Goal: Task Accomplishment & Management: Use online tool/utility

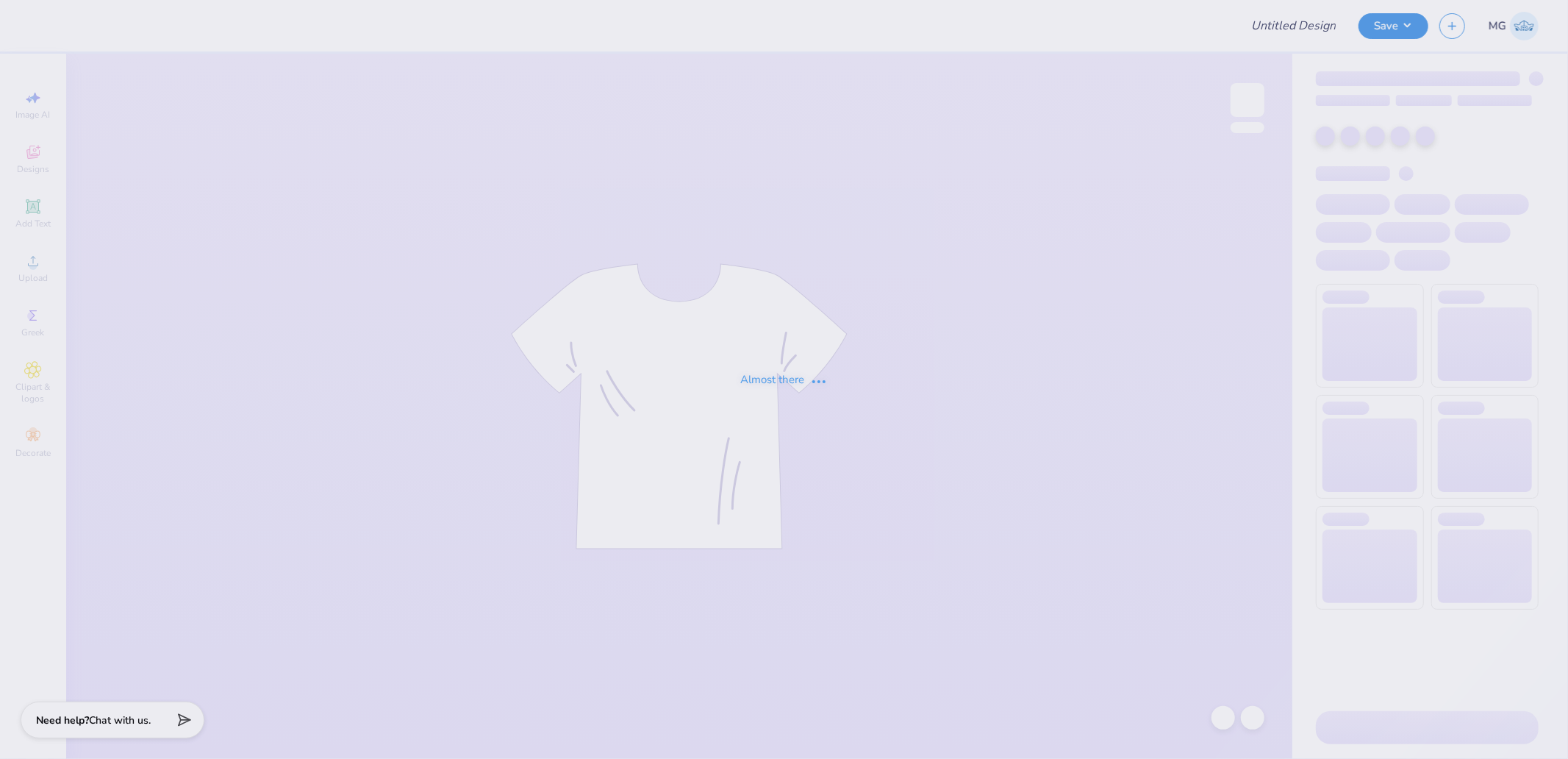
type input "Hampton Social 1"
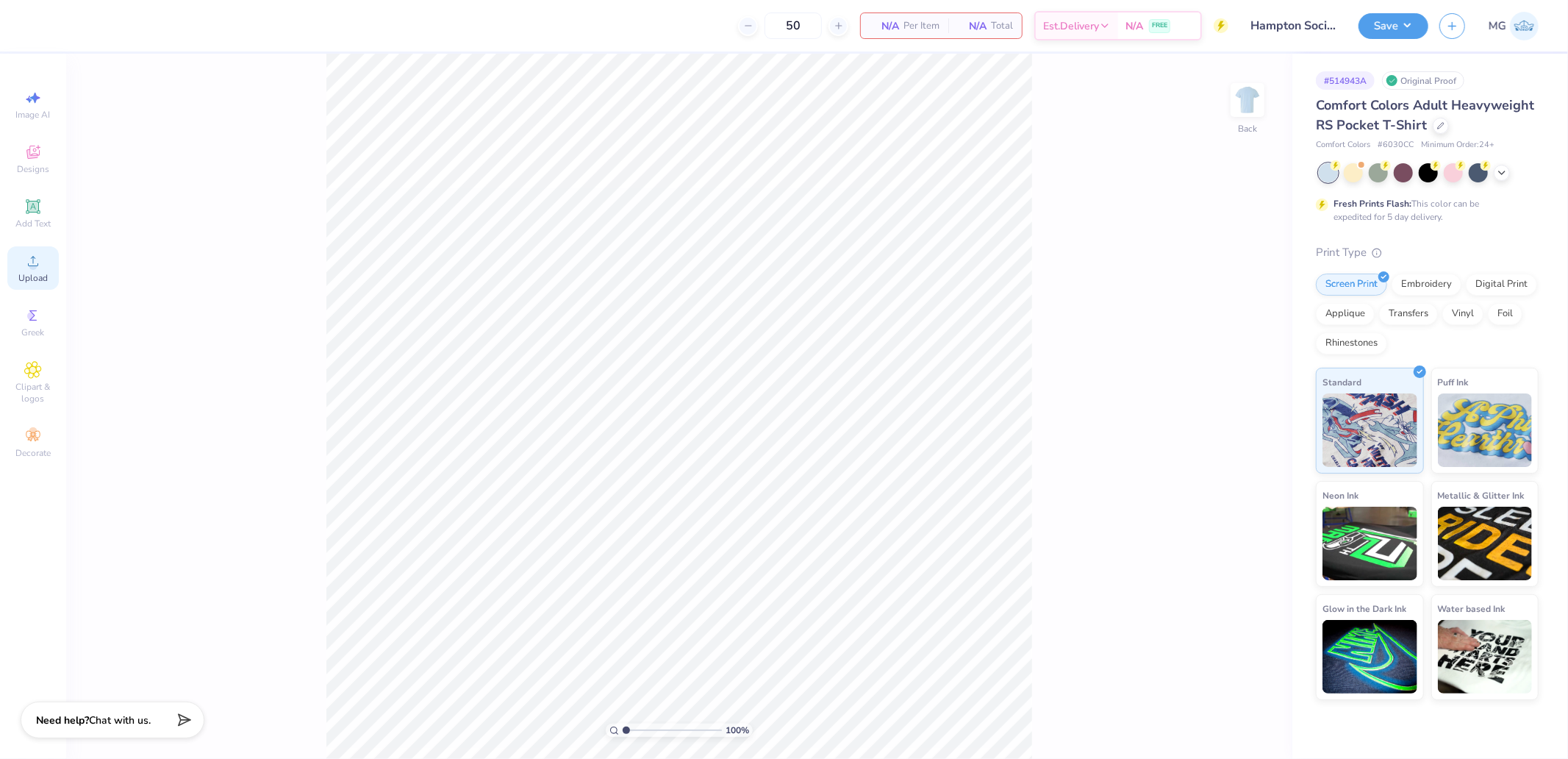
click at [32, 259] on icon at bounding box center [33, 261] width 11 height 11
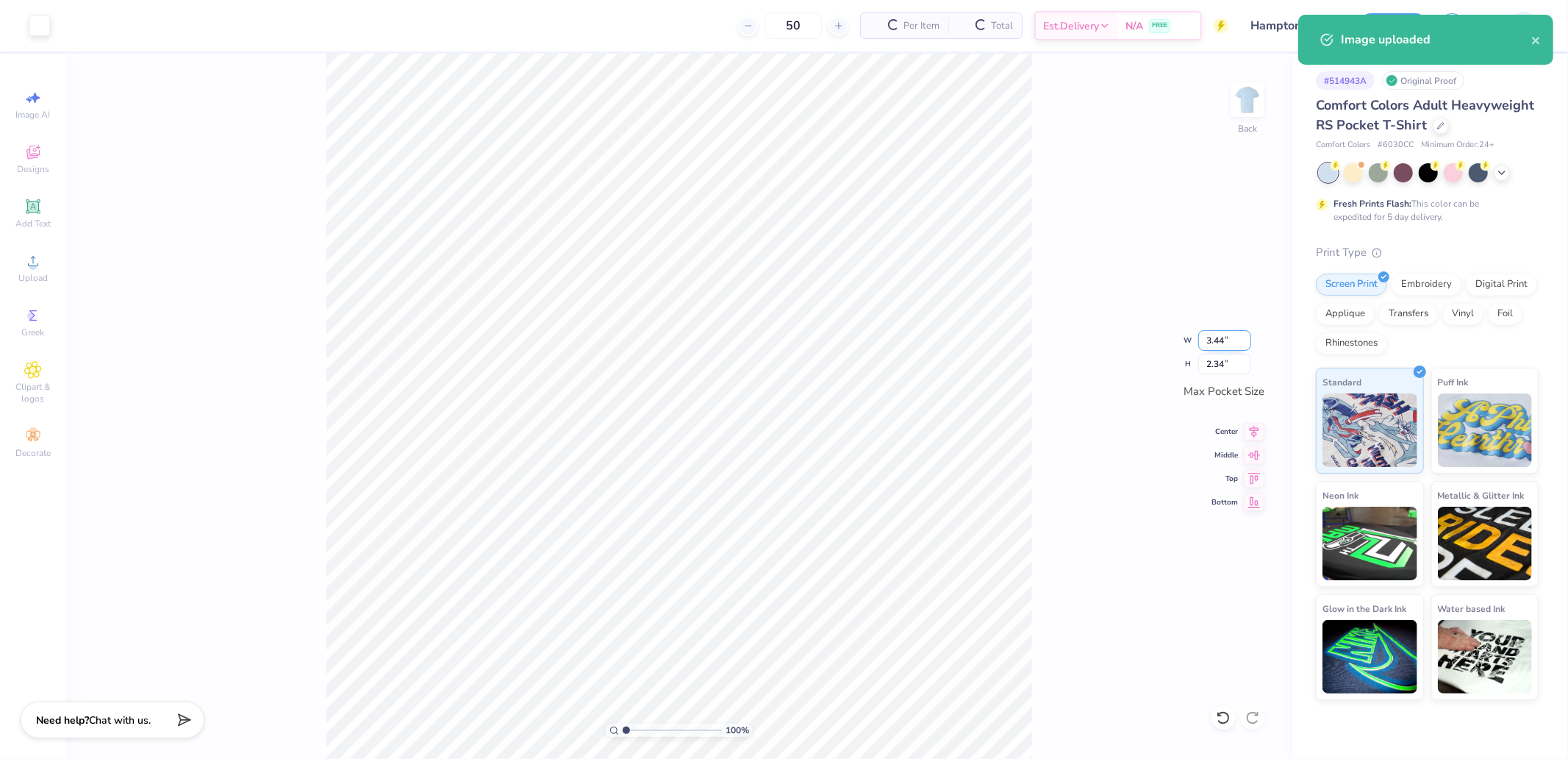
click at [1229, 348] on input "3.44" at bounding box center [1224, 340] width 53 height 20
type input "3.50"
type input "2.38"
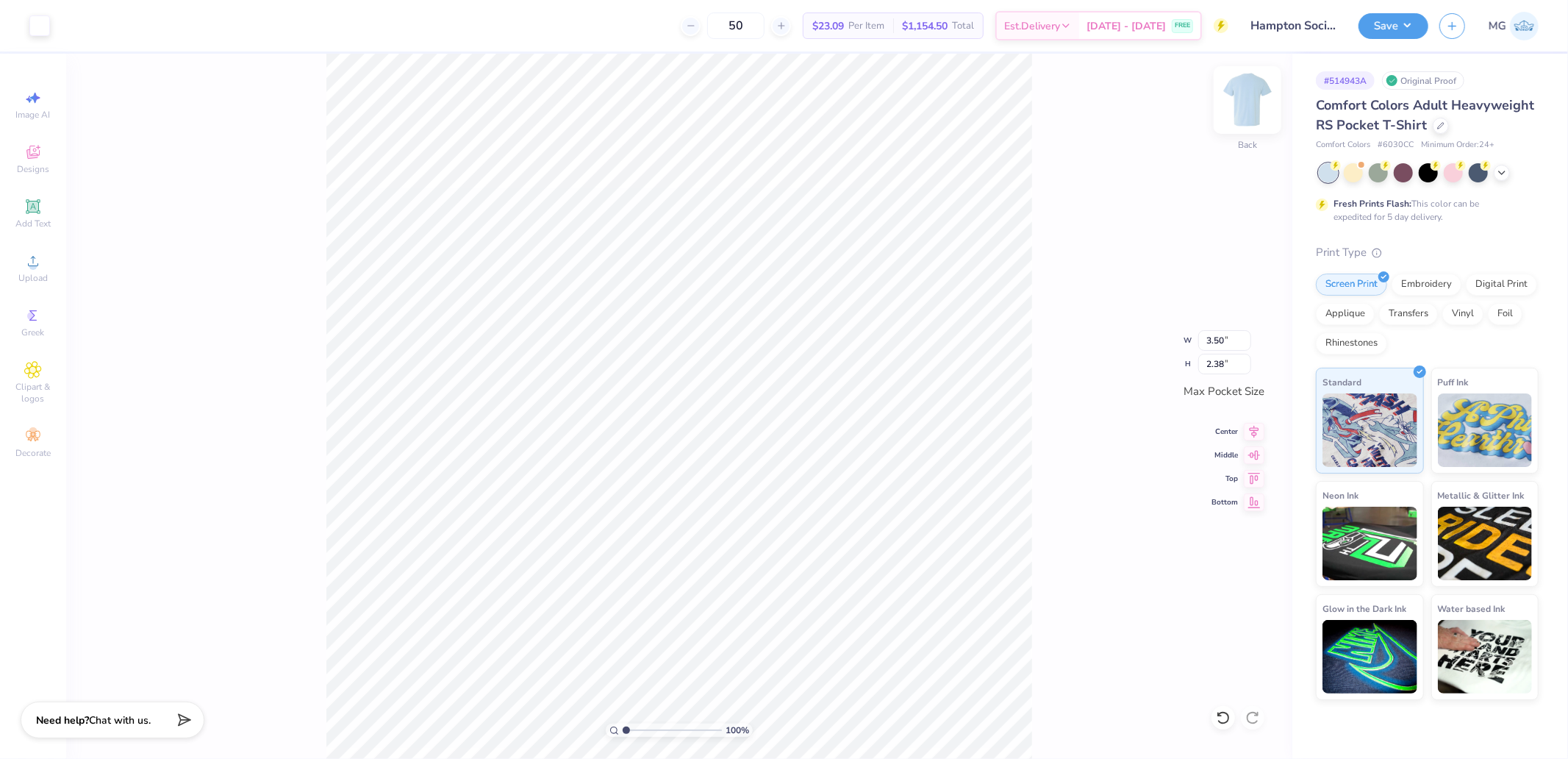
click at [1254, 94] on img at bounding box center [1248, 100] width 59 height 59
click at [11, 266] on div "Upload" at bounding box center [33, 269] width 52 height 44
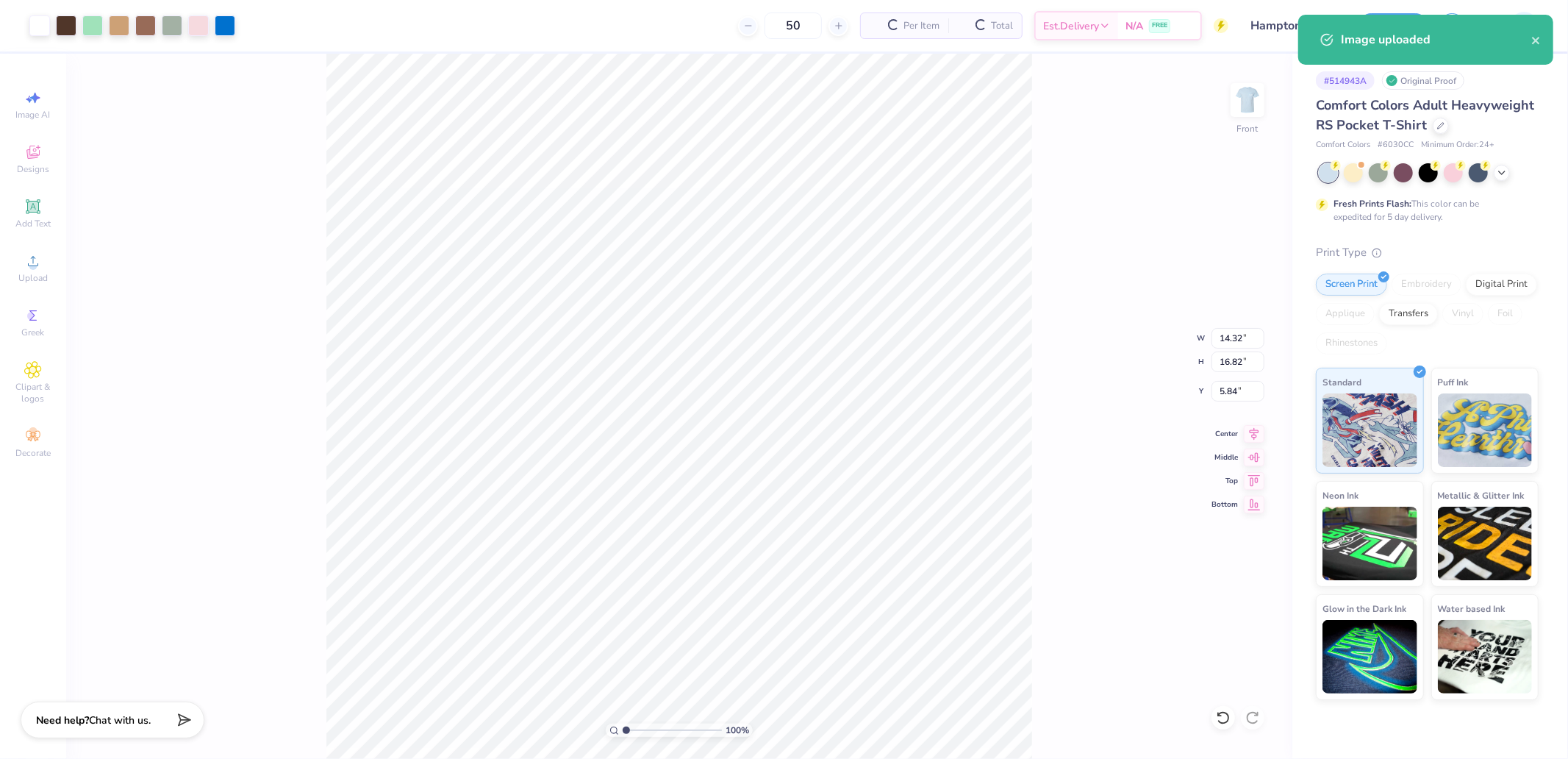
click at [1218, 324] on div "100 % Front W 14.32 14.32 " H 16.82 16.82 " Y 5.84 5.84 " Center Middle Top Bot…" at bounding box center [679, 406] width 1227 height 706
click at [1226, 333] on div "100 % Front W 14.32 H 16.82 Y 5.84 Center Middle Top Bottom" at bounding box center [679, 406] width 1227 height 706
click at [1232, 338] on input "14.32" at bounding box center [1237, 337] width 53 height 20
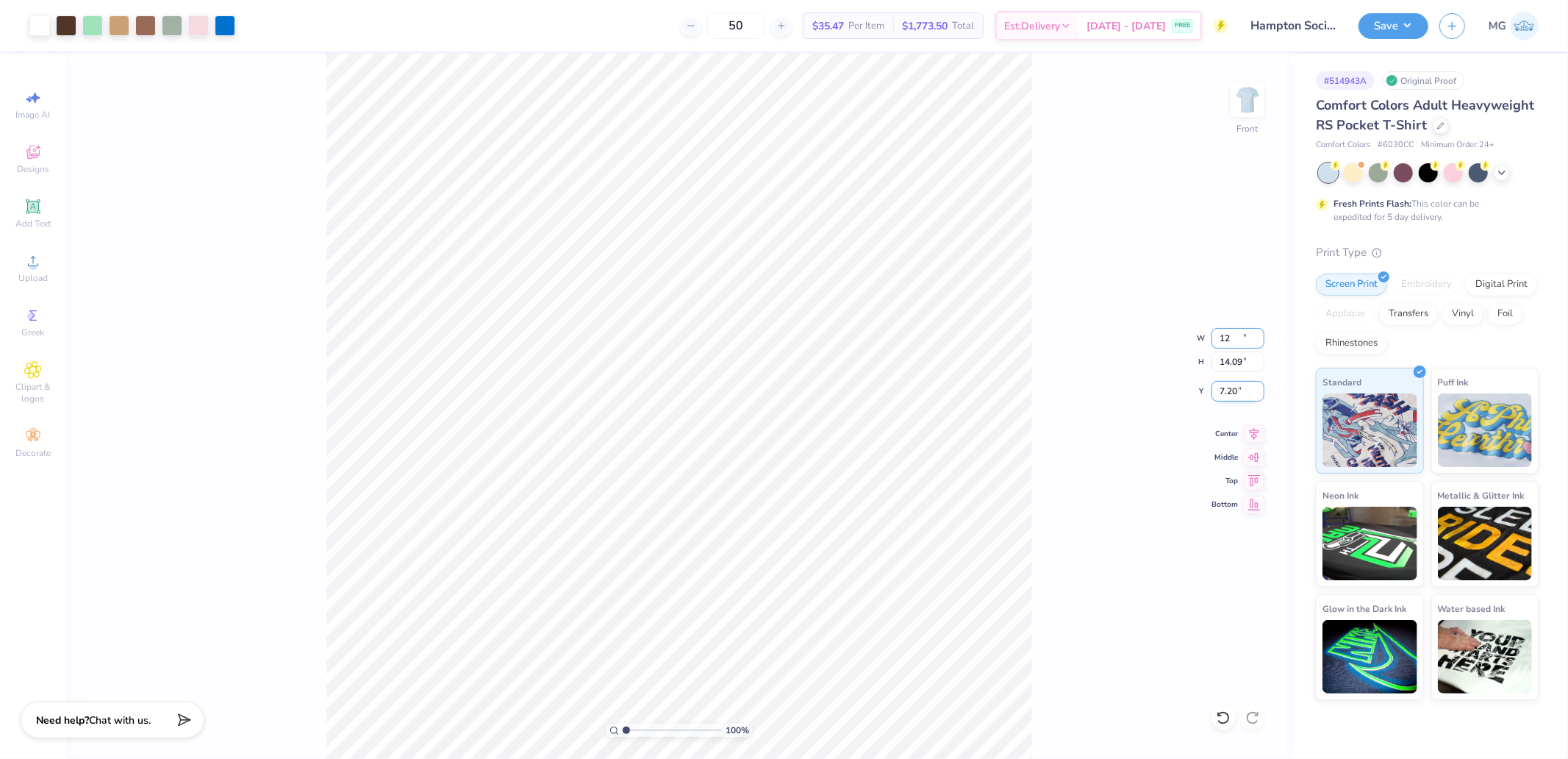
type input "12.00"
type input "14.09"
click at [1245, 393] on input "7.20" at bounding box center [1237, 391] width 53 height 20
type input "3.00"
click at [232, 26] on div at bounding box center [224, 23] width 20 height 20
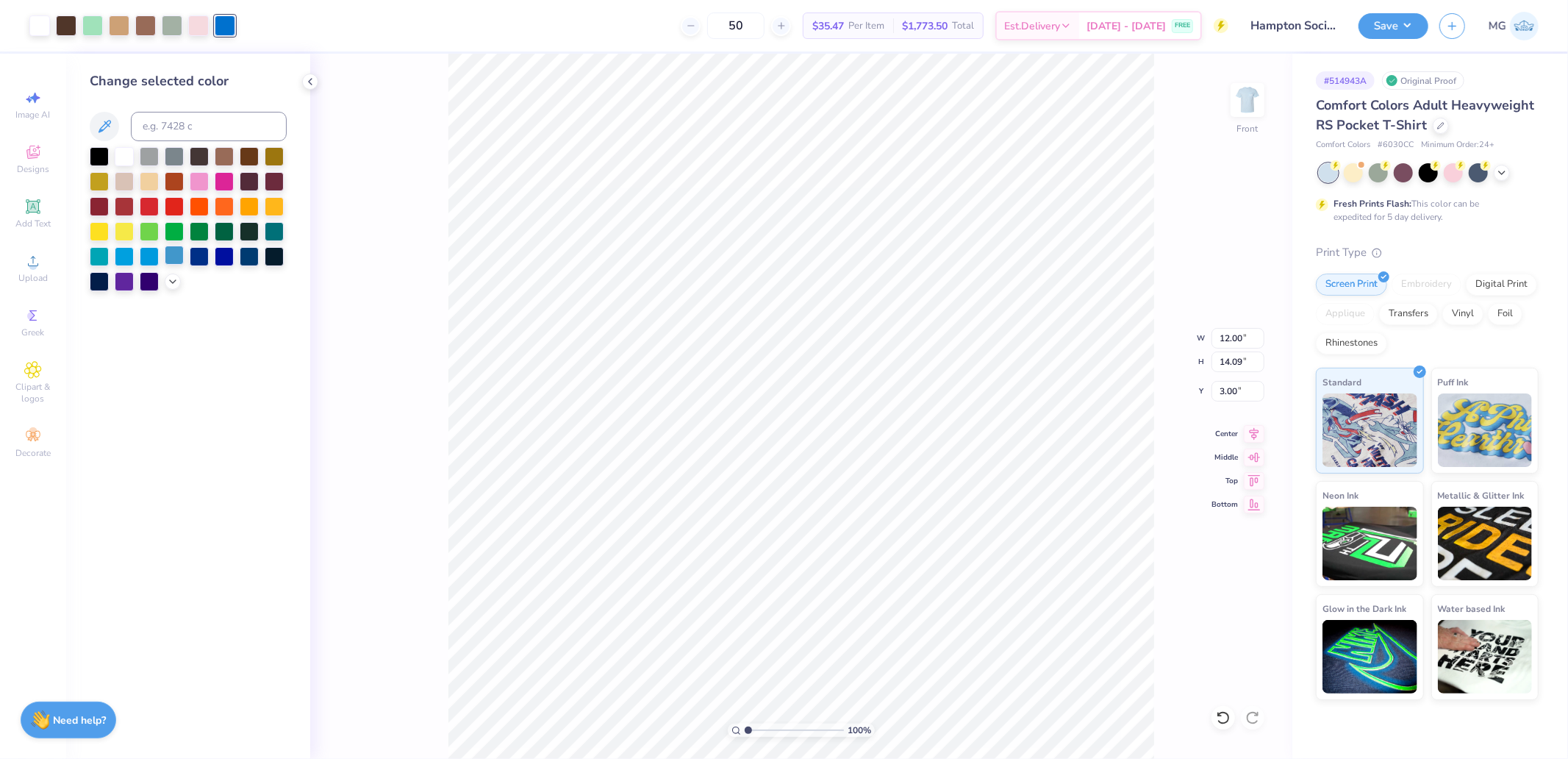
click at [173, 248] on div at bounding box center [175, 256] width 19 height 19
click at [184, 282] on div at bounding box center [188, 219] width 197 height 144
click at [164, 283] on div at bounding box center [188, 219] width 197 height 144
click at [174, 286] on icon at bounding box center [172, 280] width 12 height 12
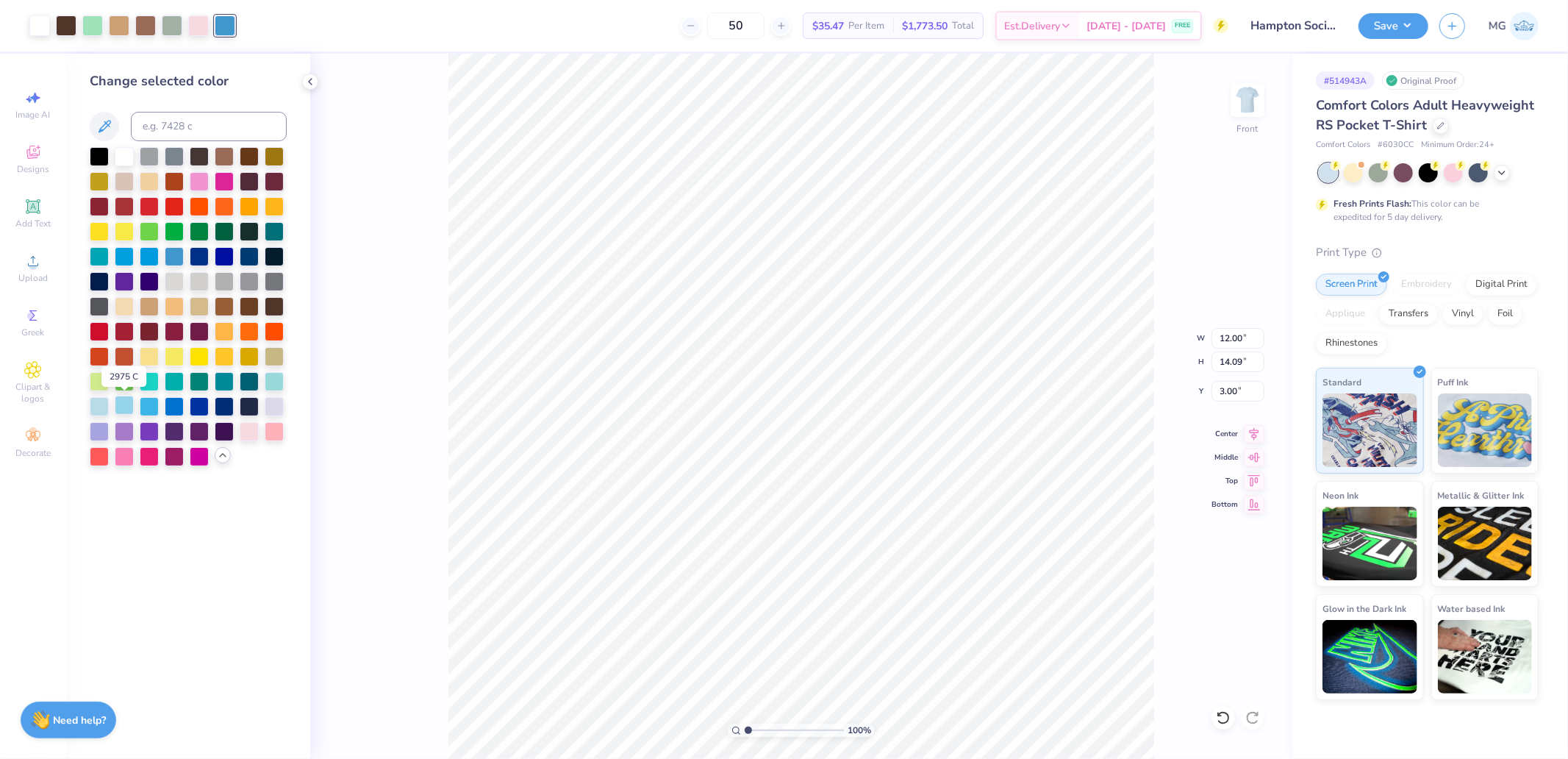
click at [127, 407] on div at bounding box center [125, 405] width 19 height 19
click at [99, 401] on div at bounding box center [99, 405] width 19 height 19
click at [277, 386] on div at bounding box center [274, 380] width 19 height 19
click at [169, 256] on div at bounding box center [175, 256] width 19 height 19
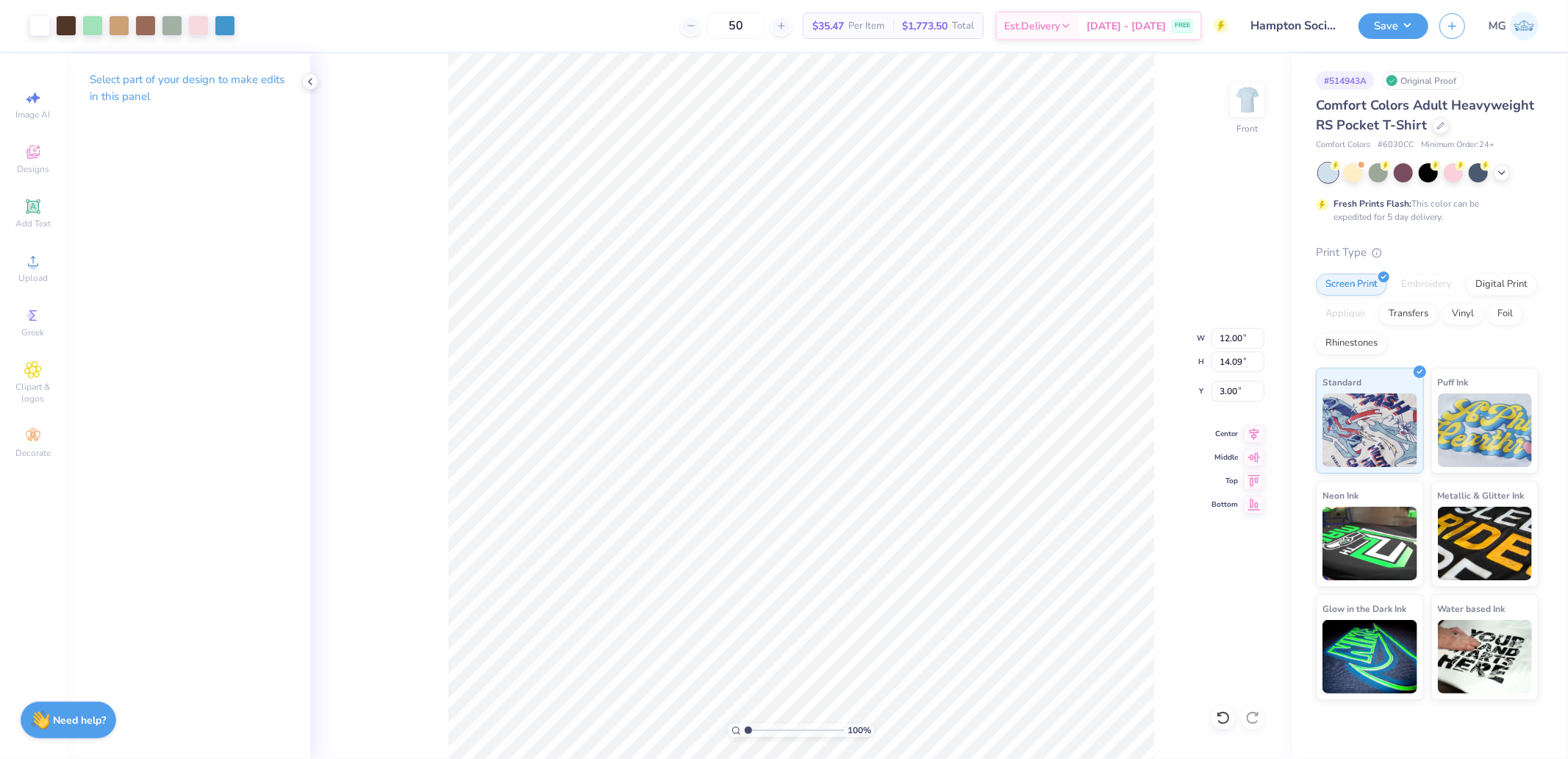
click at [1377, 11] on div "Save MG" at bounding box center [1463, 26] width 209 height 52
click at [1375, 19] on button "Save" at bounding box center [1393, 24] width 70 height 26
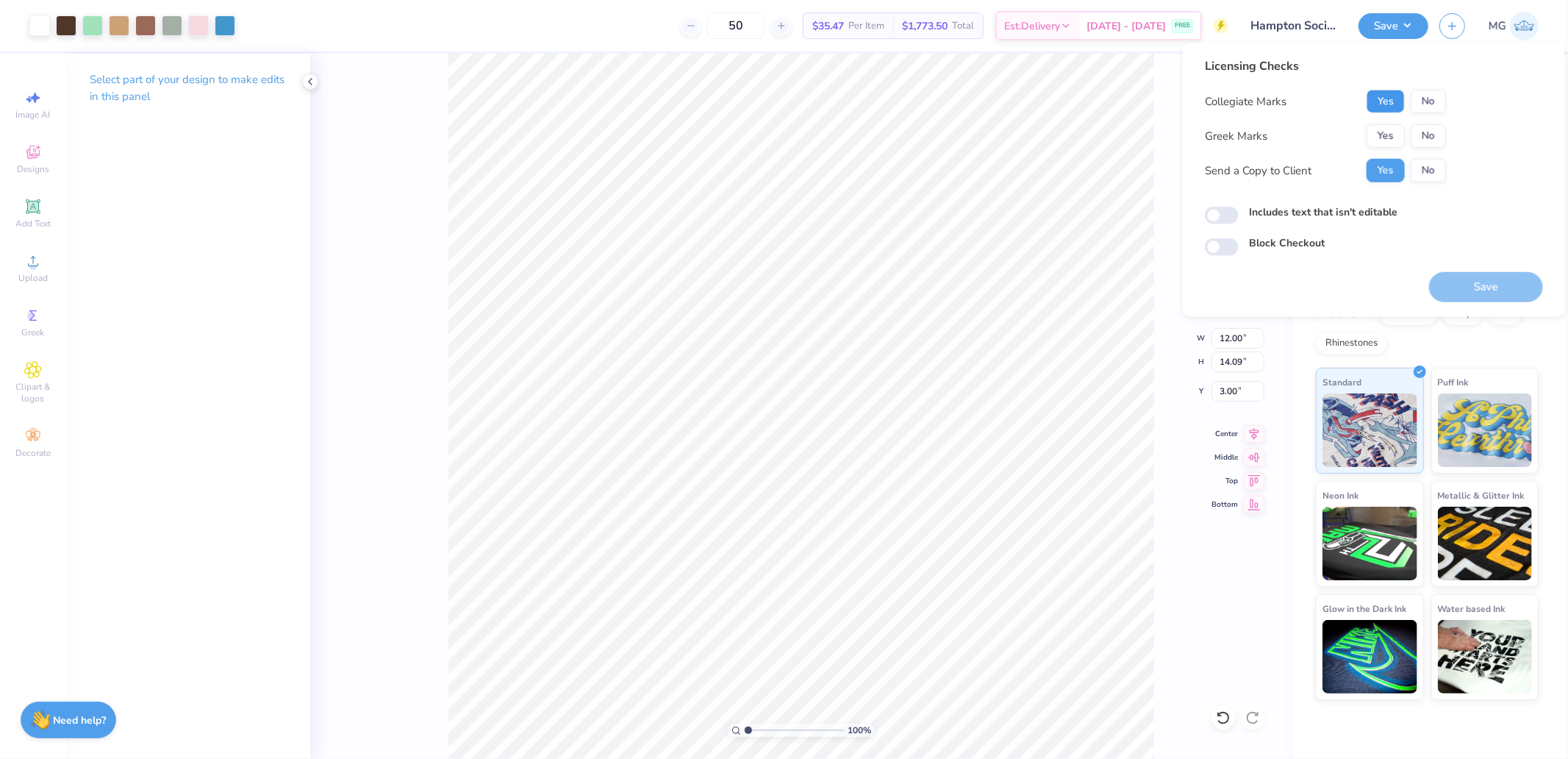
drag, startPoint x: 1387, startPoint y: 101, endPoint x: 1384, endPoint y: 120, distance: 19.2
click at [1387, 104] on button "Yes" at bounding box center [1385, 101] width 38 height 23
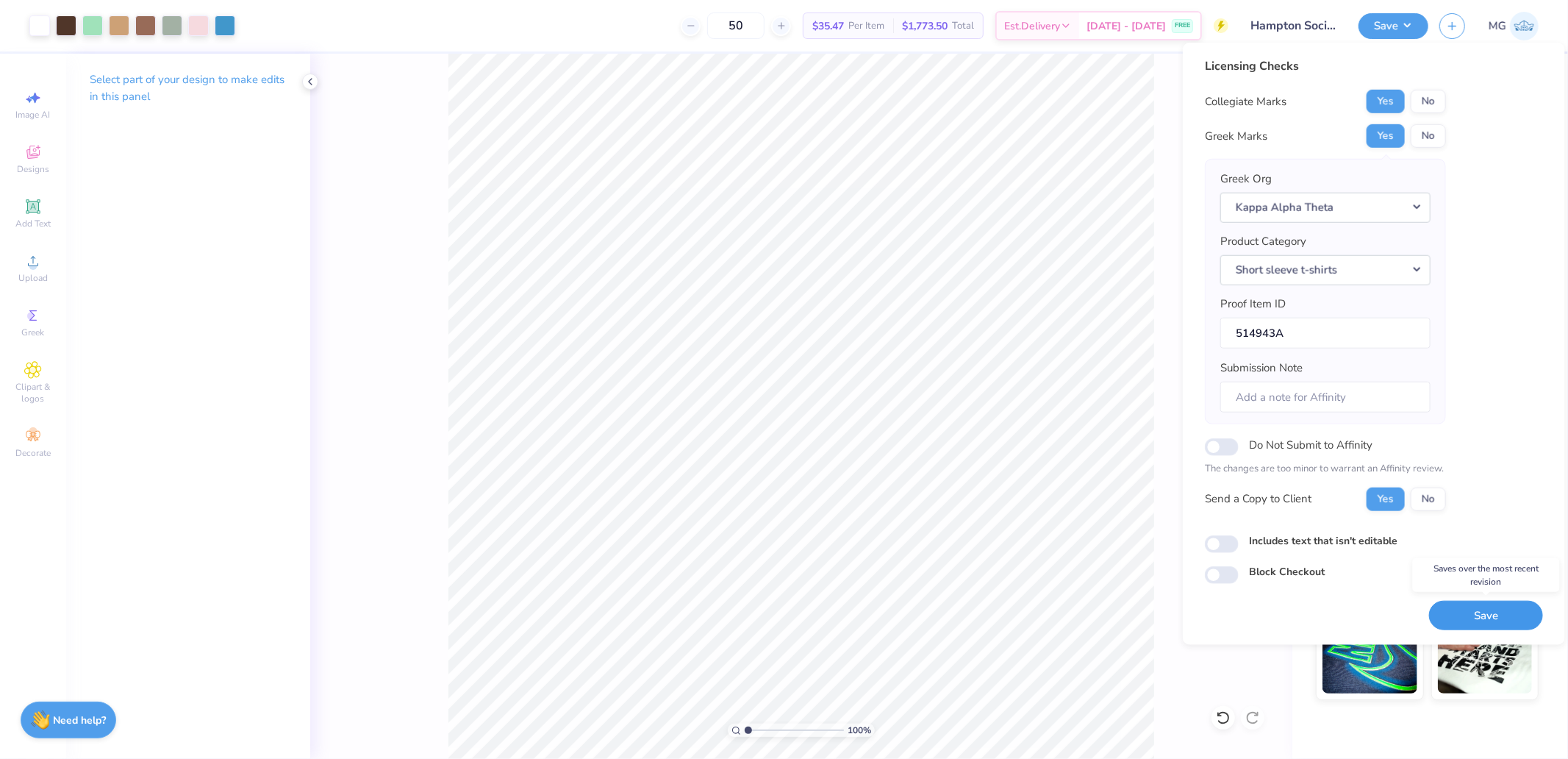
click at [1467, 608] on button "Save" at bounding box center [1486, 615] width 114 height 30
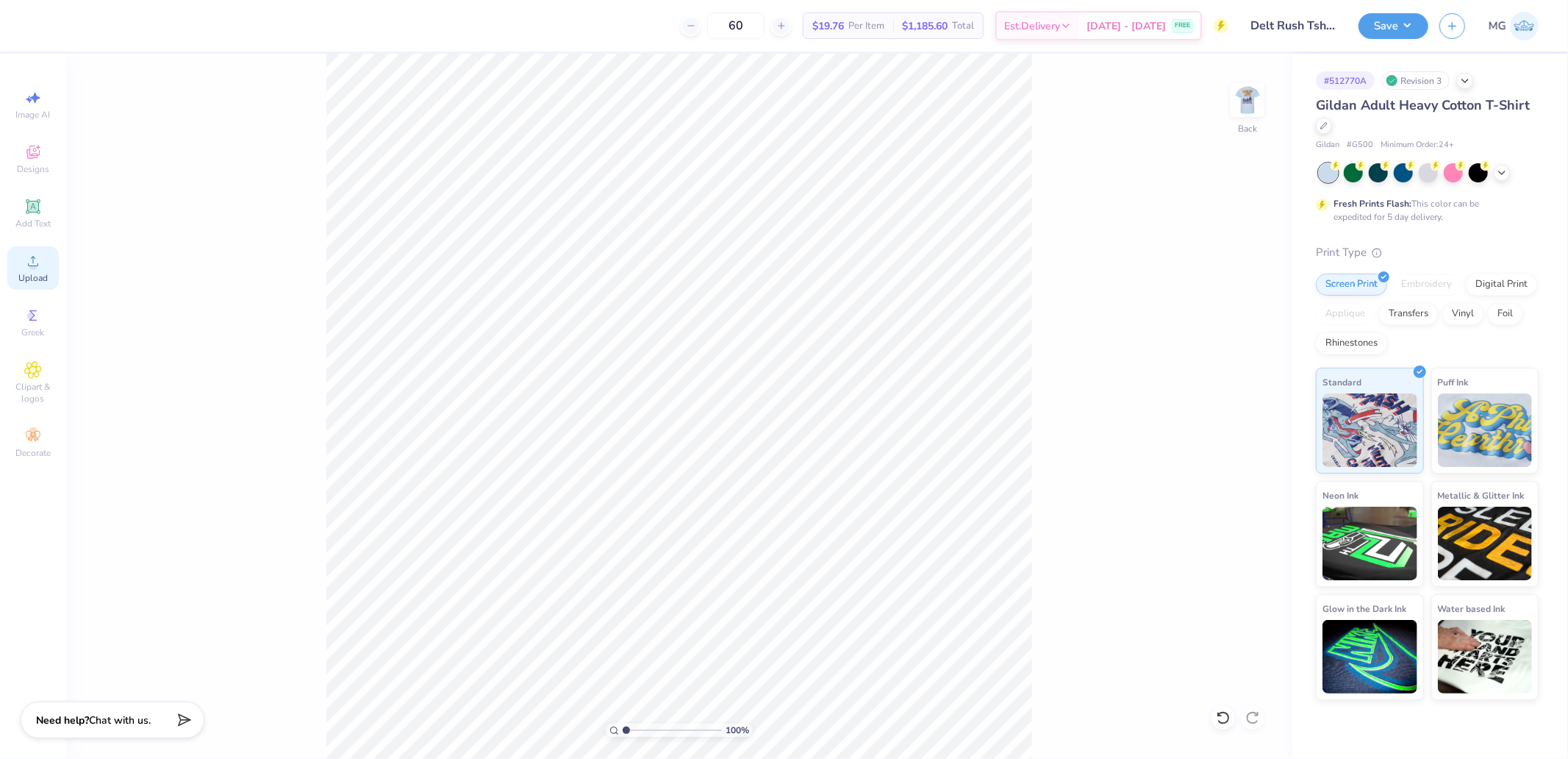
click at [26, 274] on span "Upload" at bounding box center [33, 278] width 29 height 12
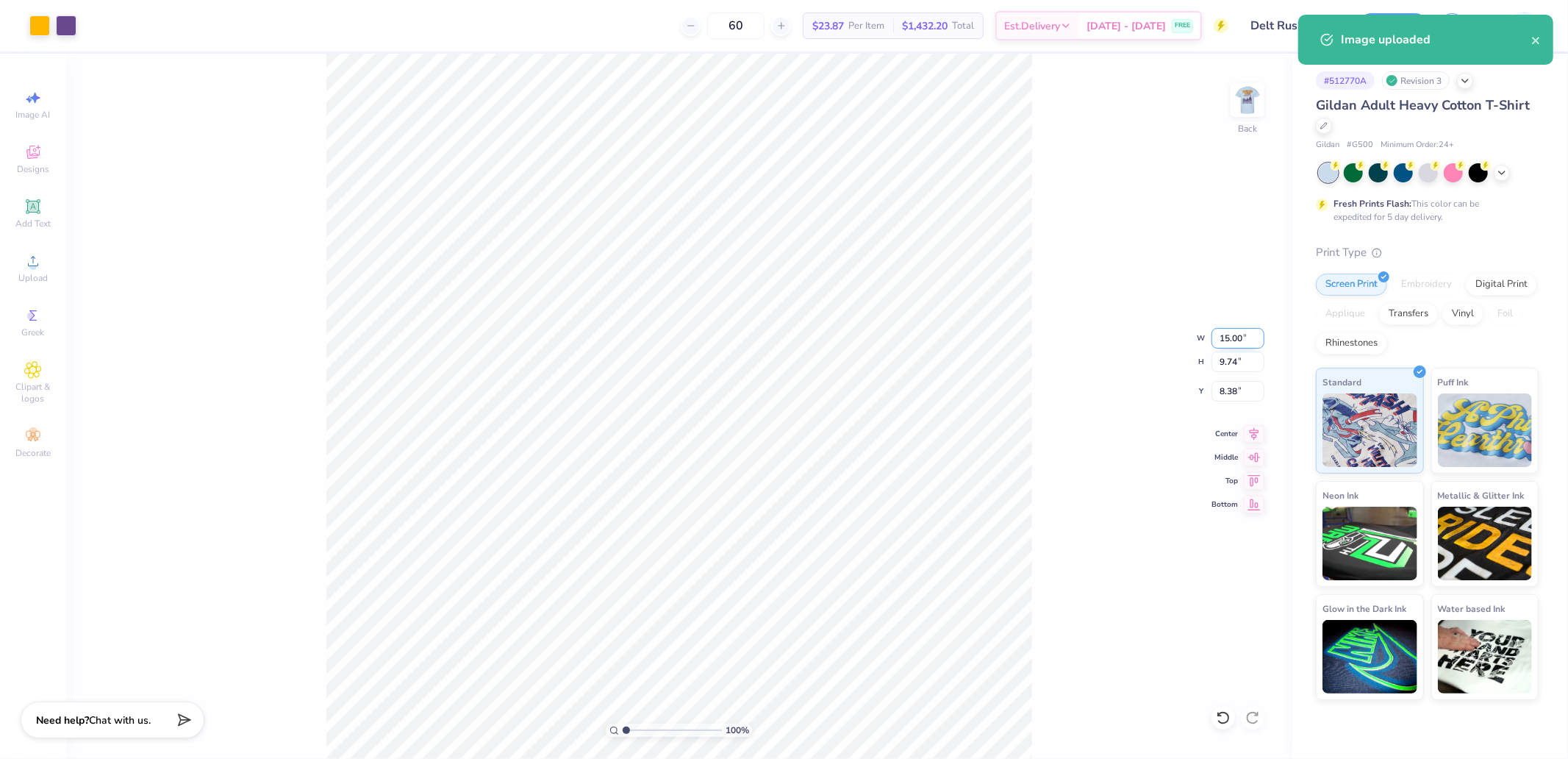
click at [1224, 334] on input "15.00" at bounding box center [1237, 337] width 53 height 20
type input "3.50"
type input "2.27"
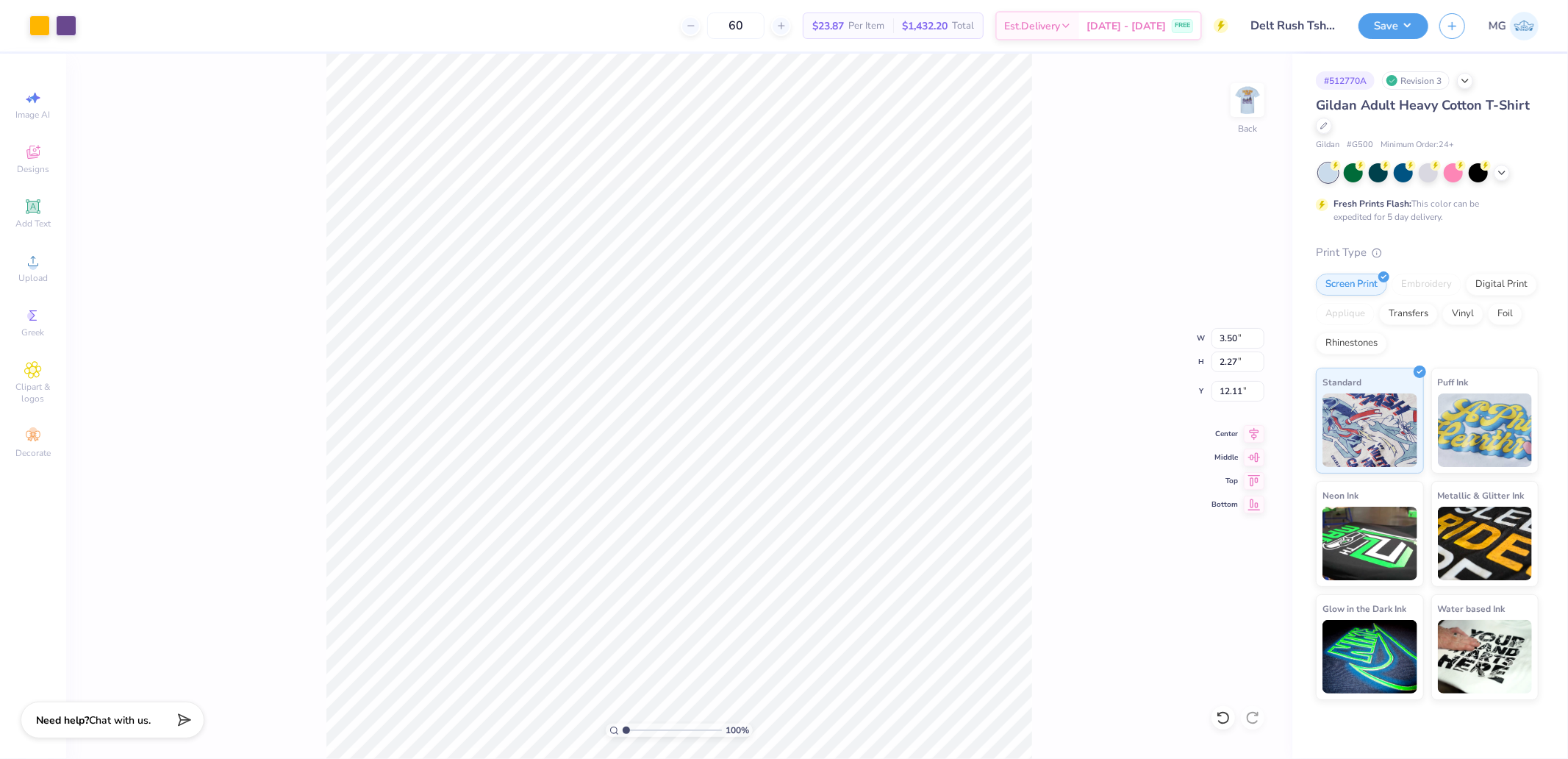
type input "3.00"
click at [1248, 94] on img at bounding box center [1248, 100] width 59 height 59
click at [23, 278] on span "Upload" at bounding box center [33, 278] width 29 height 12
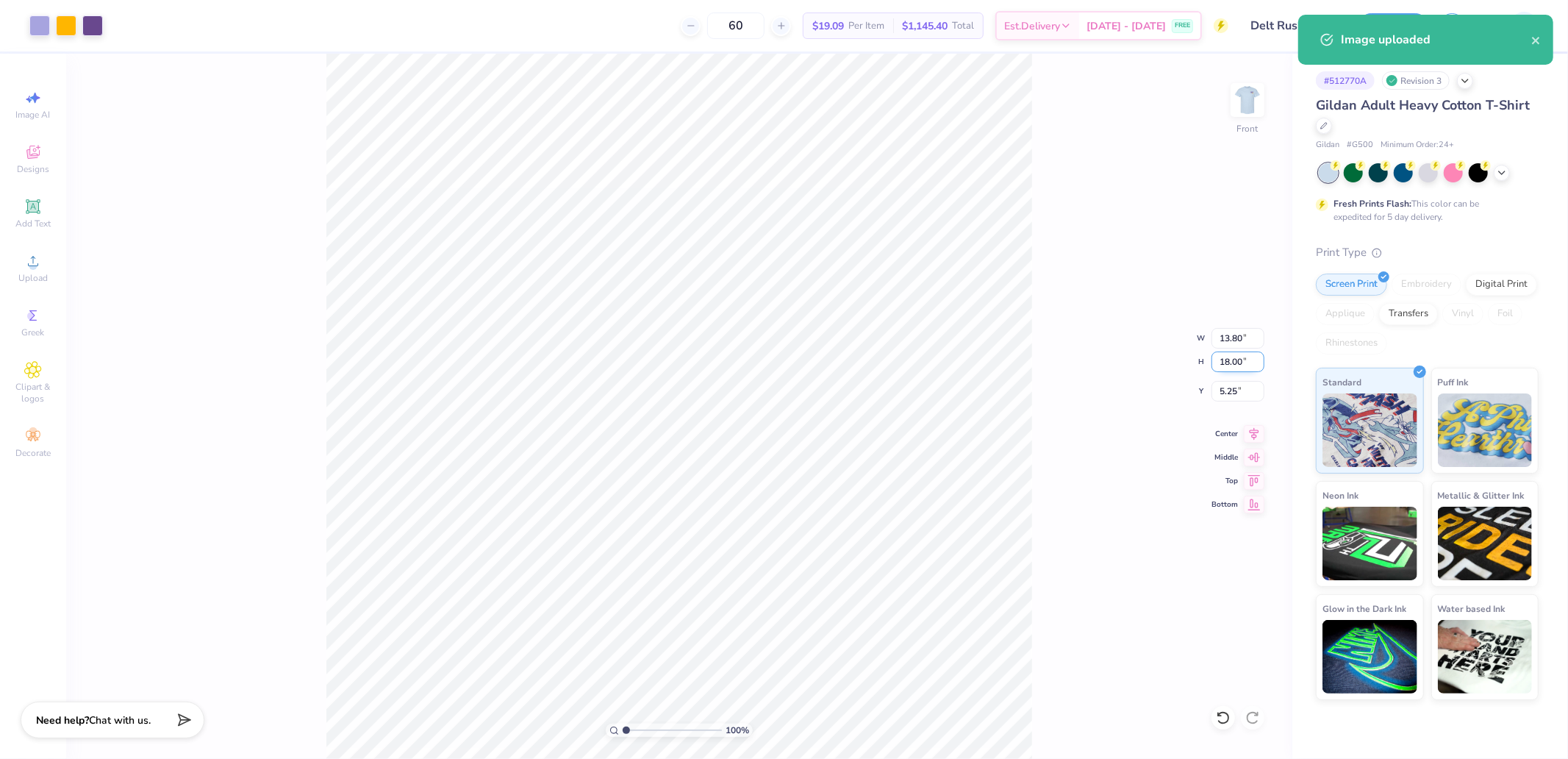
click at [1237, 354] on input "18.00" at bounding box center [1237, 362] width 53 height 20
type input "15"
type input "11.50"
type input "15.00"
click at [1253, 478] on icon at bounding box center [1253, 479] width 20 height 18
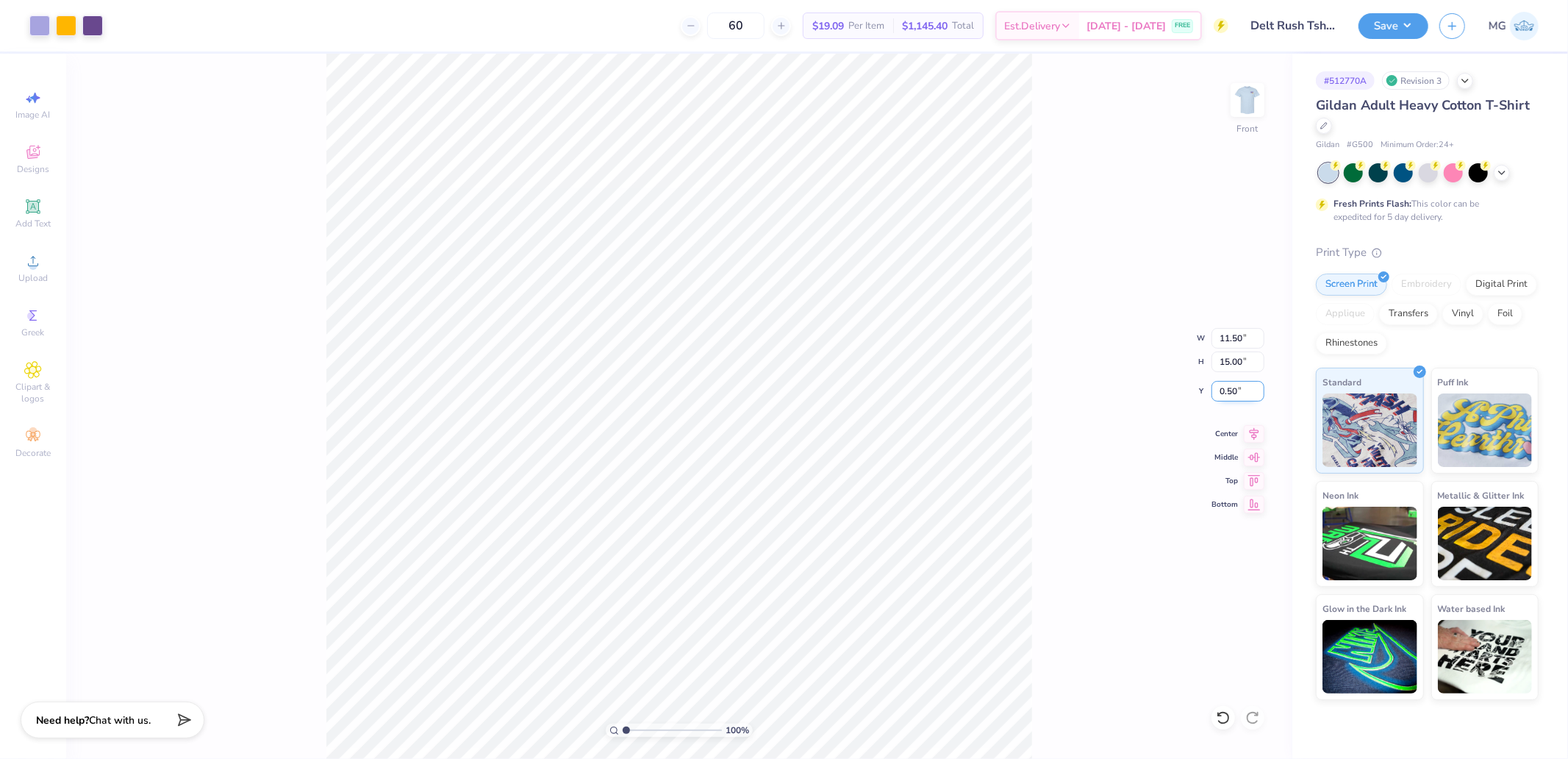
click at [1238, 385] on input "0.50" at bounding box center [1237, 391] width 53 height 20
type input "3.00"
click at [1251, 104] on img at bounding box center [1248, 100] width 59 height 59
click at [1249, 100] on img at bounding box center [1248, 100] width 59 height 59
click at [1388, 26] on button "Save" at bounding box center [1393, 24] width 70 height 26
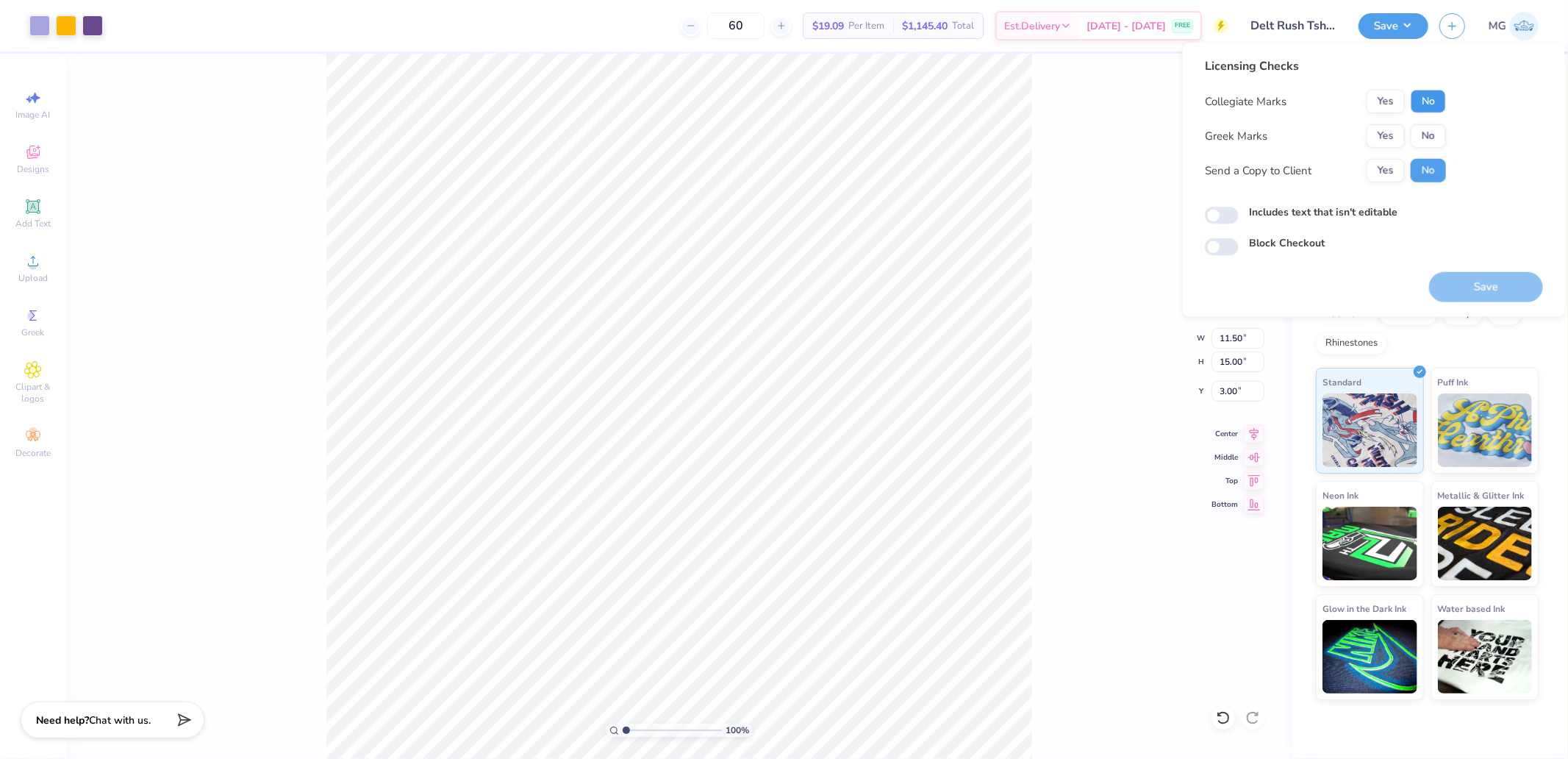
click at [1427, 106] on button "No" at bounding box center [1429, 101] width 36 height 23
click at [1388, 142] on button "Yes" at bounding box center [1385, 136] width 38 height 23
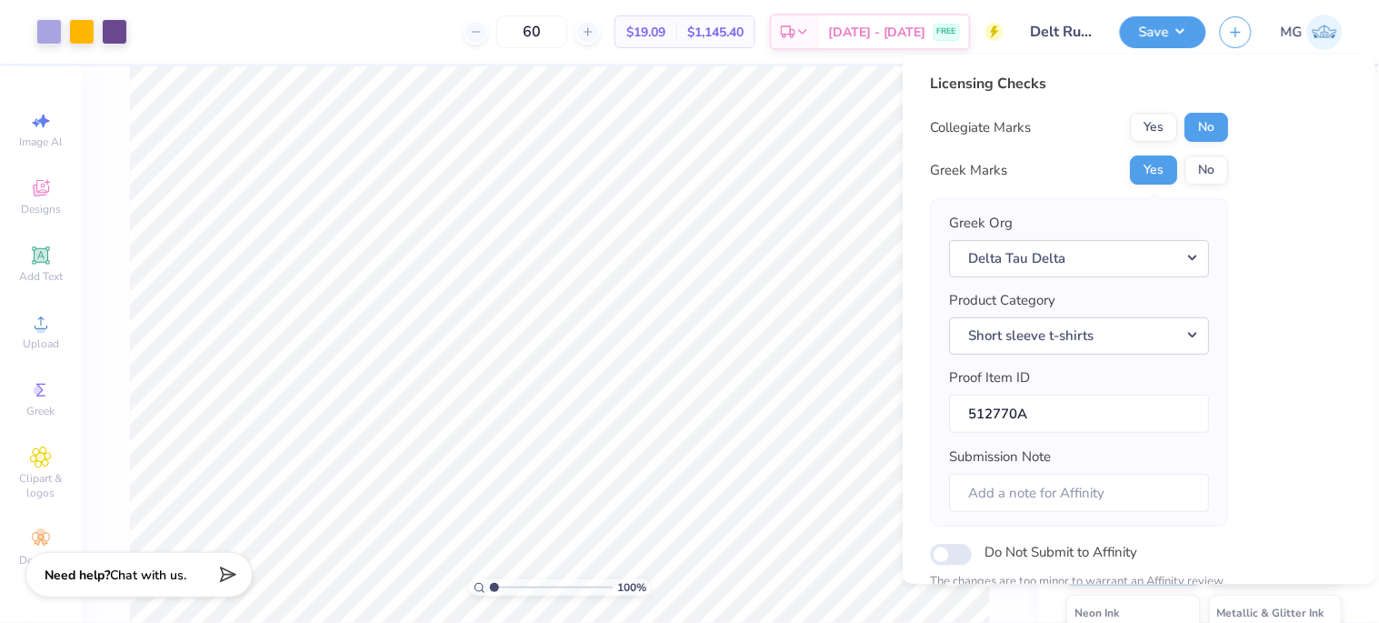
scroll to position [215, 0]
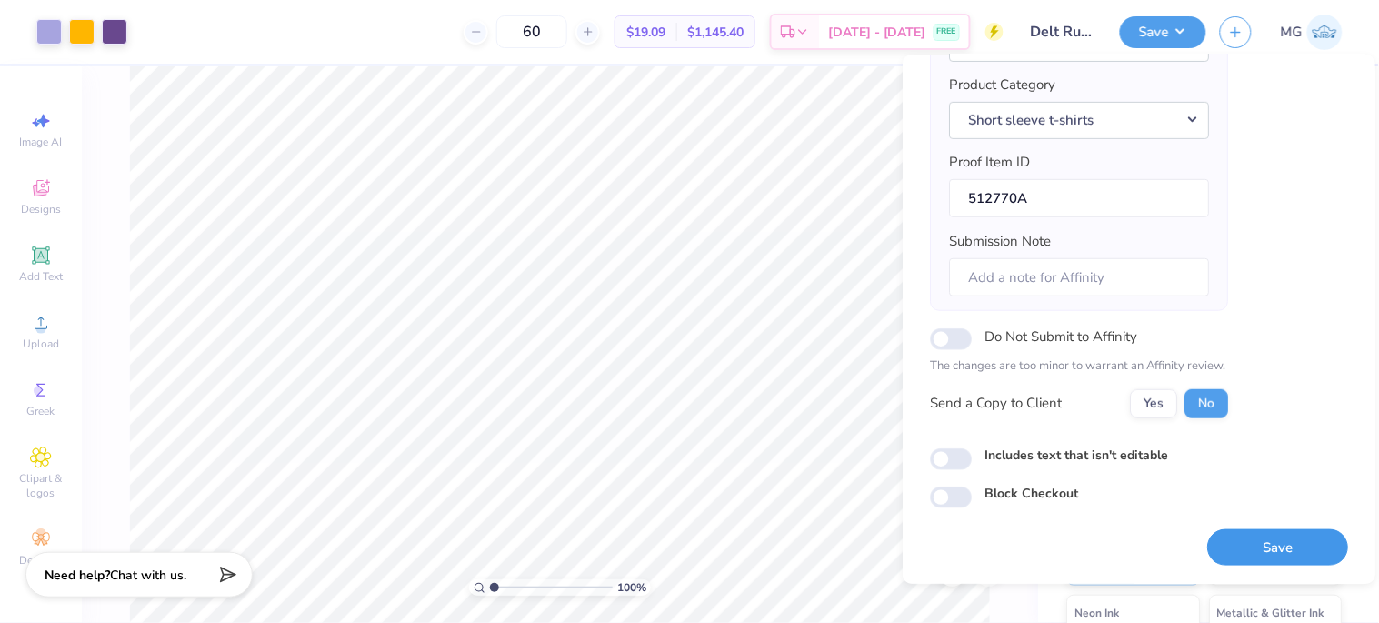
click at [1265, 544] on button "Save" at bounding box center [1277, 547] width 141 height 37
